Goal: Information Seeking & Learning: Learn about a topic

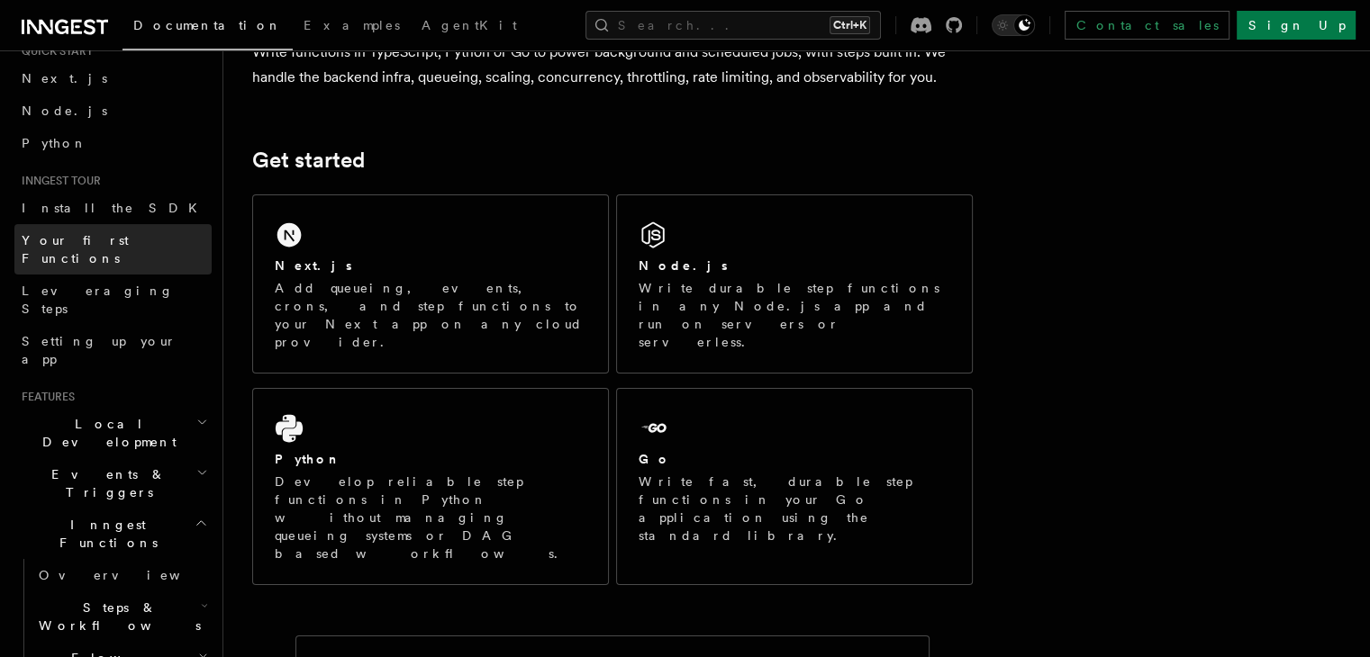
scroll to position [180, 0]
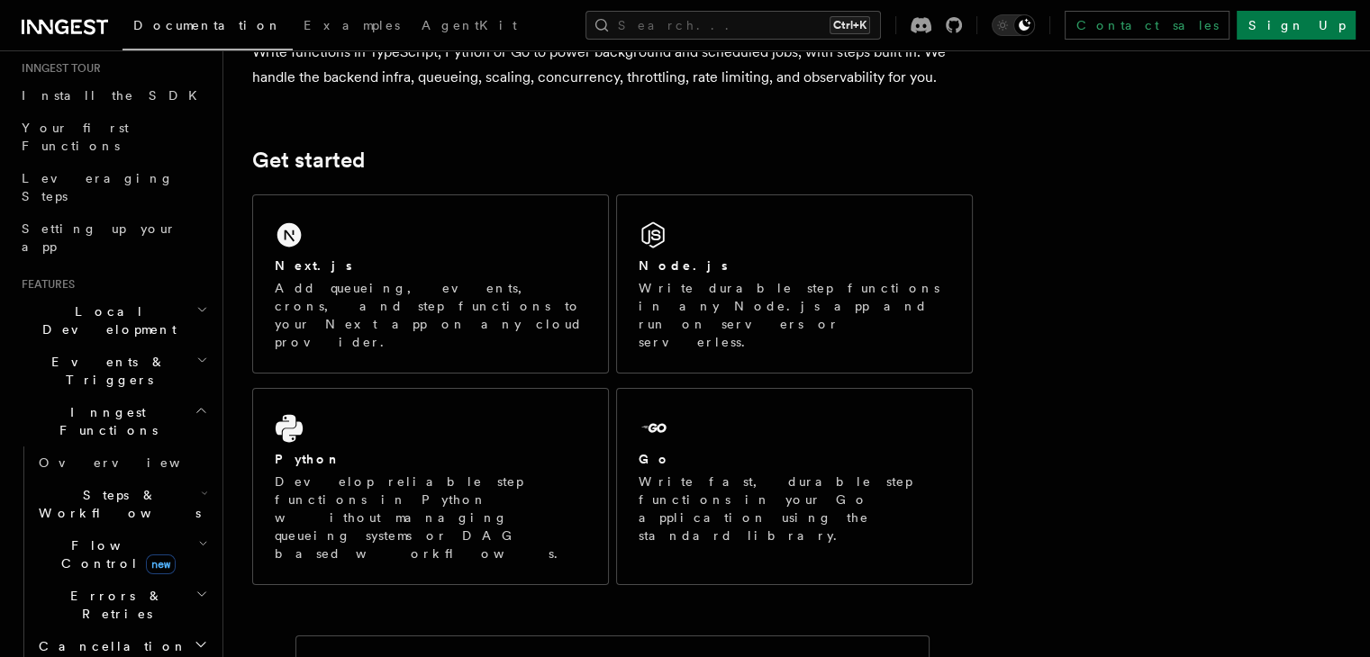
click at [196, 353] on icon "button" at bounding box center [202, 360] width 12 height 14
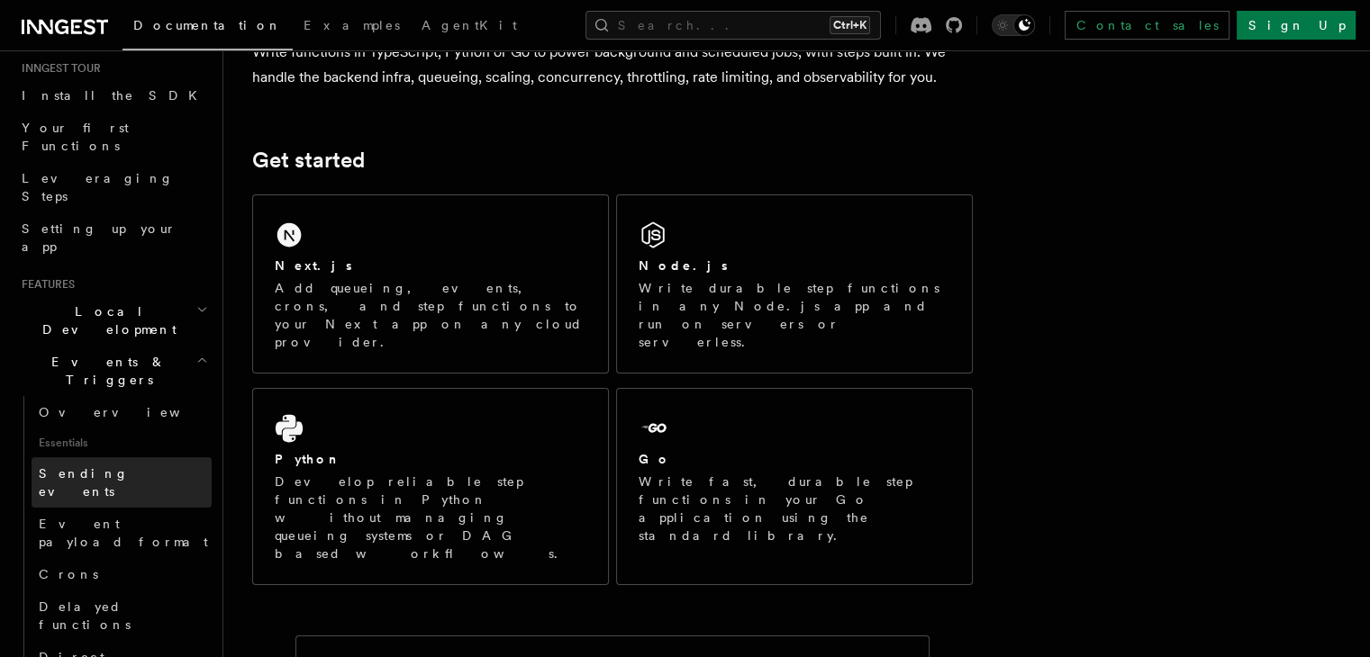
click at [105, 466] on span "Sending events" at bounding box center [84, 482] width 90 height 32
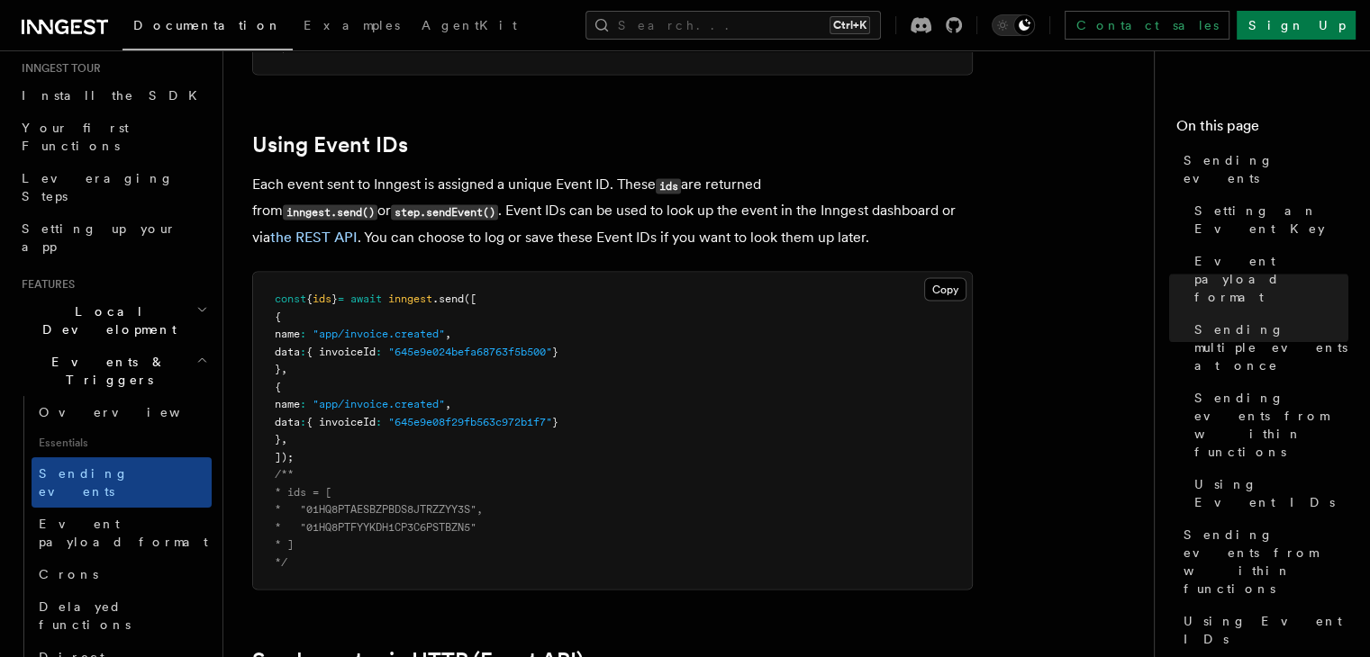
scroll to position [3241, 0]
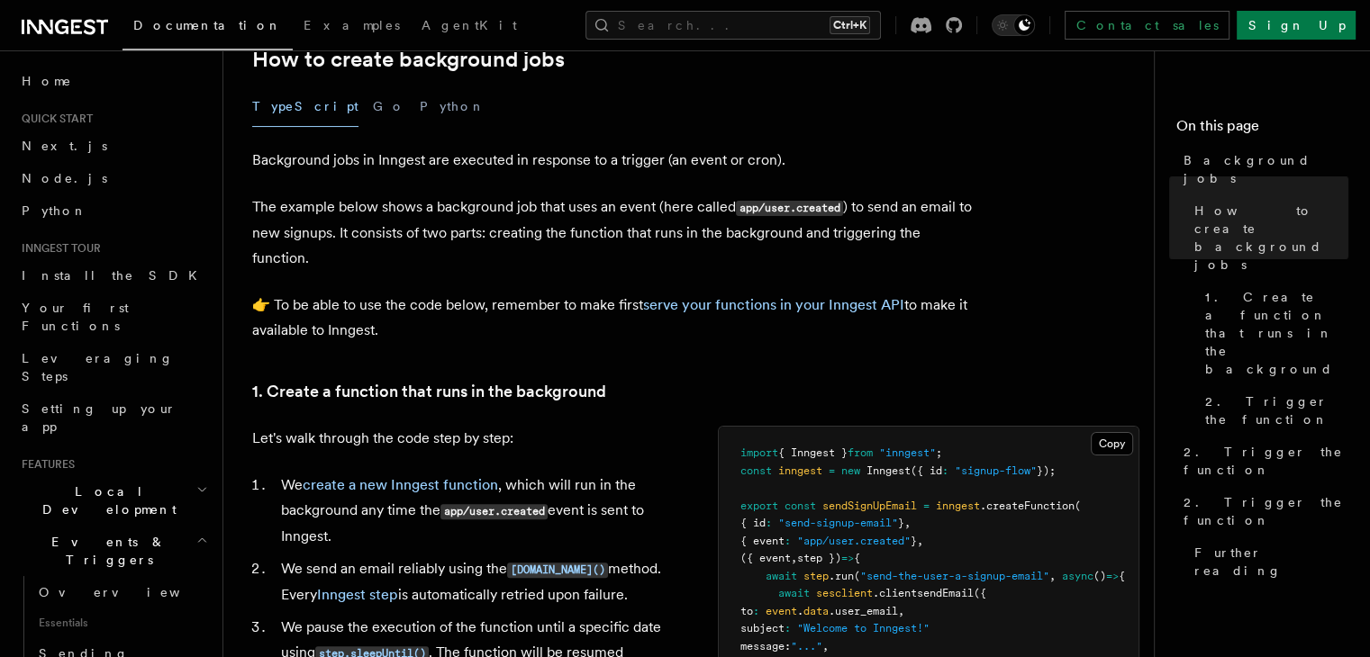
scroll to position [540, 0]
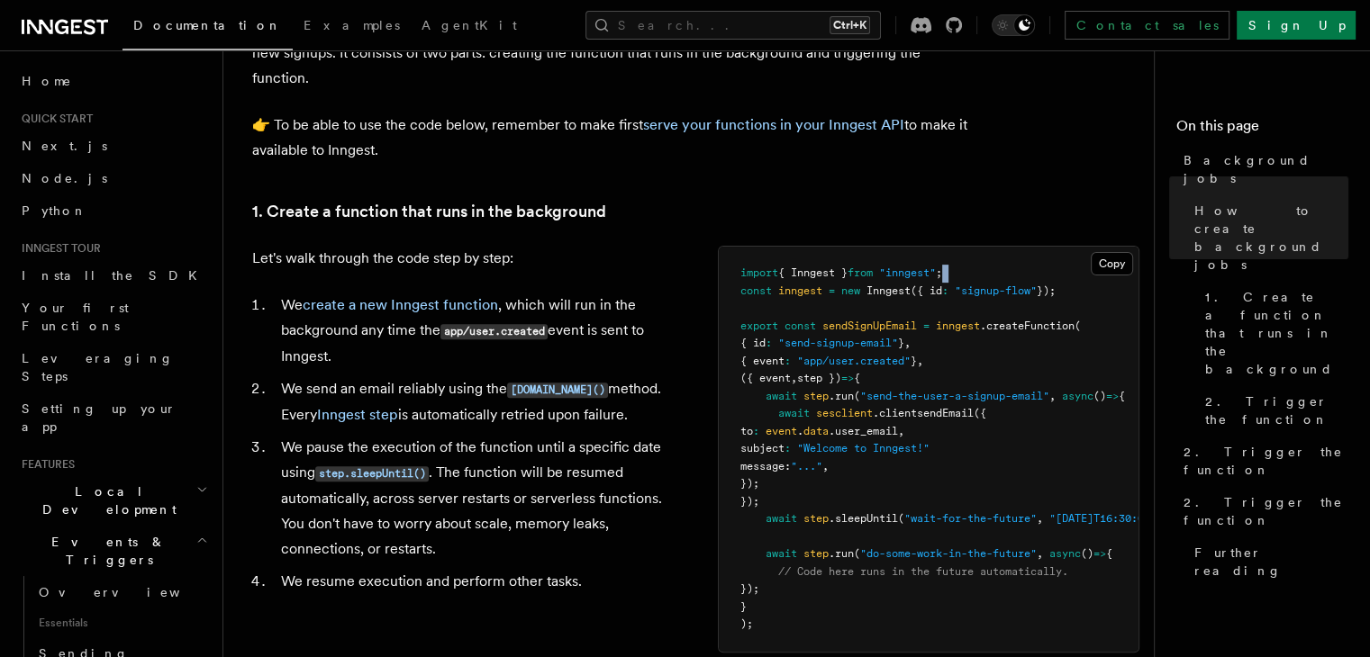
drag, startPoint x: 657, startPoint y: 295, endPoint x: 885, endPoint y: 281, distance: 228.3
click at [885, 281] on pre "import { Inngest } from "inngest" ; const inngest = new Inngest ({ id : "signup…" at bounding box center [929, 449] width 420 height 405
click at [839, 436] on span ".user_email" at bounding box center [862, 431] width 69 height 13
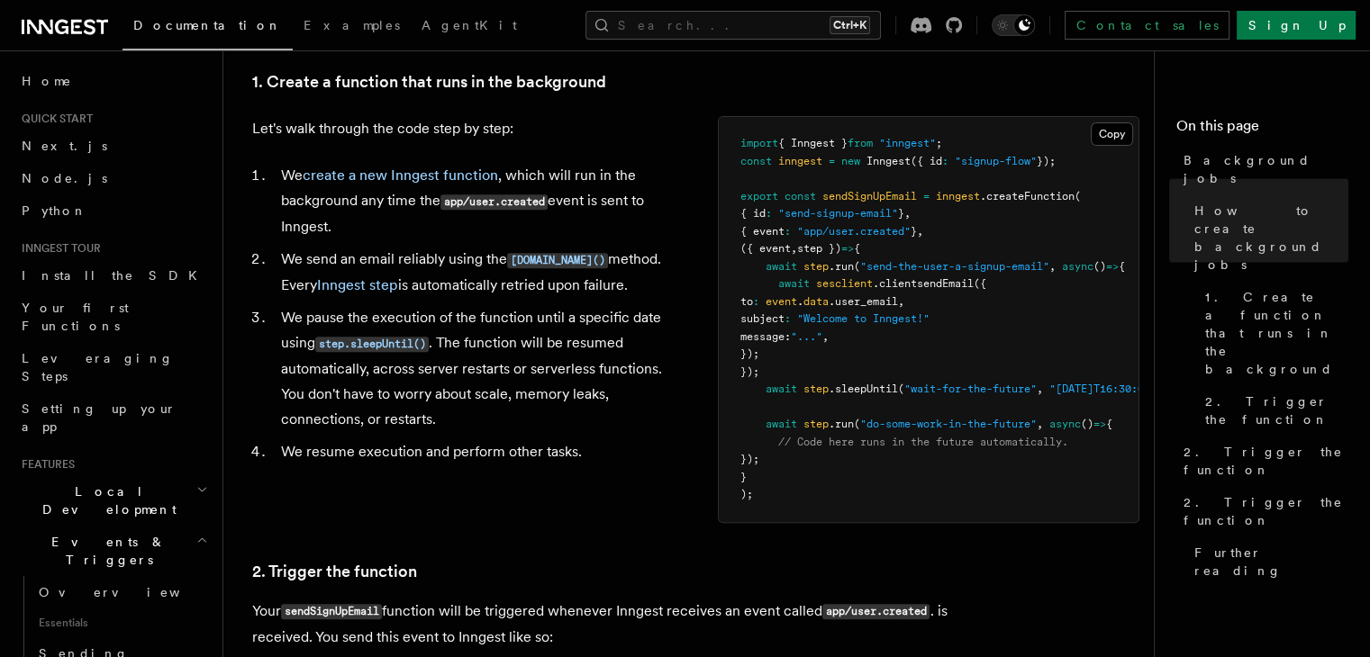
scroll to position [720, 0]
